Goal: Find specific page/section

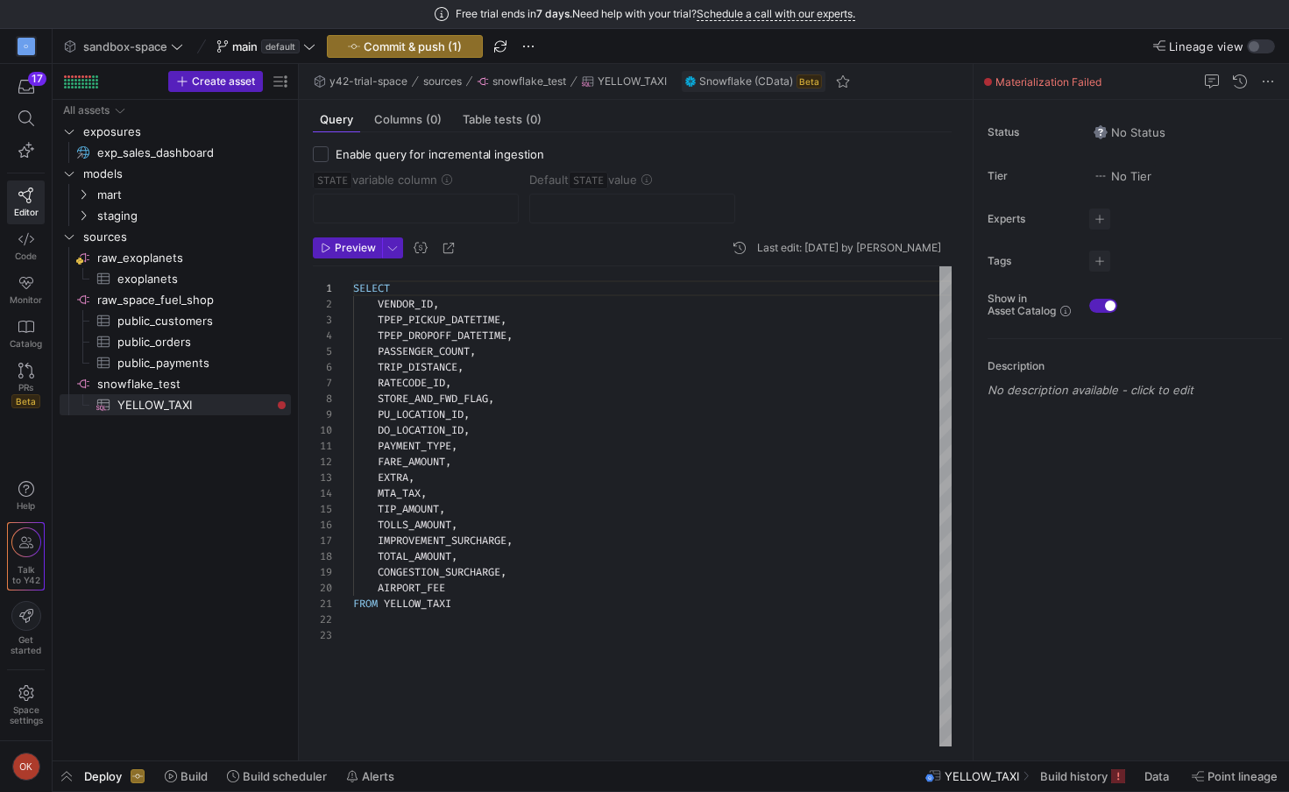
scroll to position [158, 0]
